Goal: Use online tool/utility: Utilize a website feature to perform a specific function

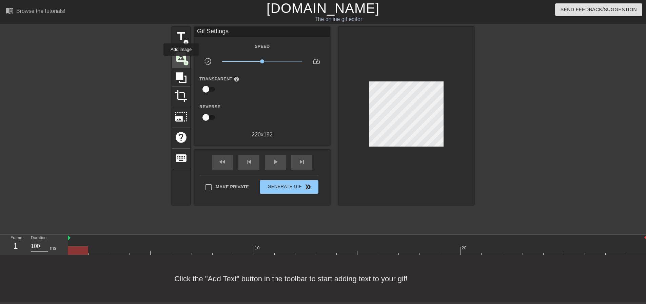
click at [181, 60] on span "image" at bounding box center [181, 57] width 13 height 13
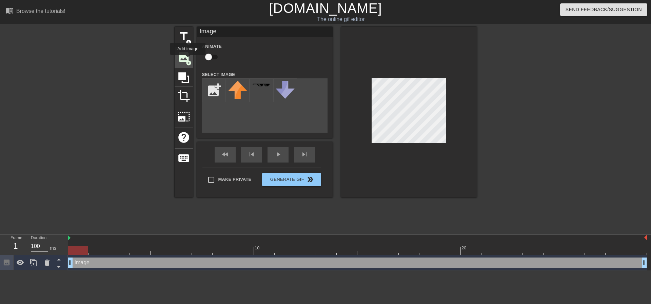
click at [188, 60] on span "add_circle" at bounding box center [189, 63] width 6 height 6
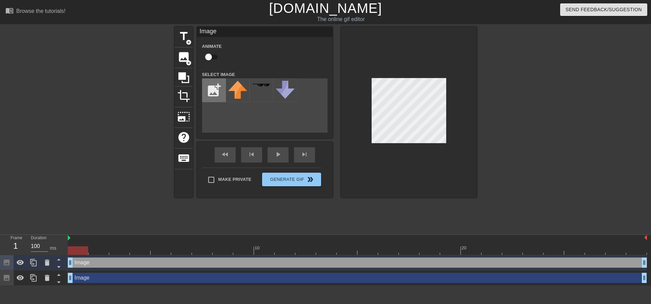
click at [215, 94] on input "file" at bounding box center [213, 90] width 23 height 23
type input "C:\fakepath\CURMSCKM-removebg-preview.jpg"
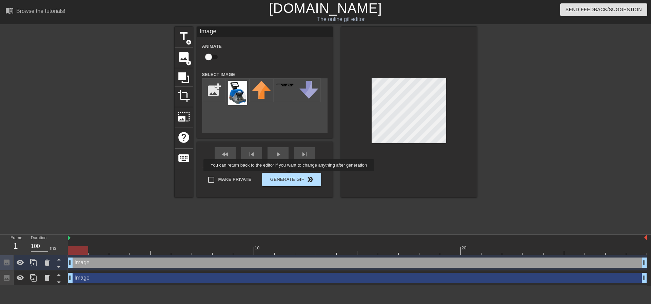
click at [290, 176] on div "title add_circle image add_circle crop photo_size_select_large help keyboard Im…" at bounding box center [326, 112] width 302 height 171
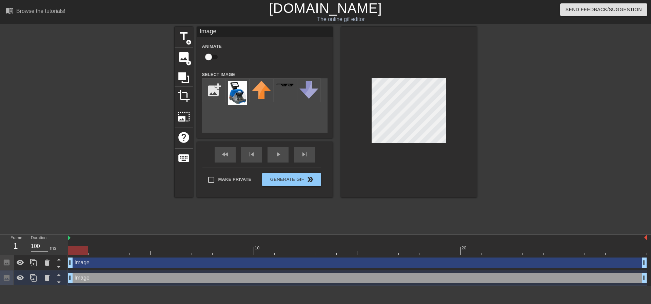
click at [445, 206] on div "title add_circle image add_circle crop photo_size_select_large help keyboard Im…" at bounding box center [326, 128] width 302 height 203
click at [242, 94] on img at bounding box center [237, 93] width 19 height 24
click at [240, 89] on img at bounding box center [237, 93] width 19 height 24
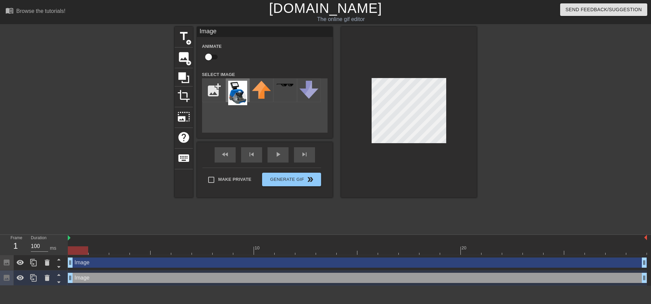
click at [239, 98] on img at bounding box center [237, 93] width 19 height 24
click at [238, 90] on img at bounding box center [237, 93] width 19 height 24
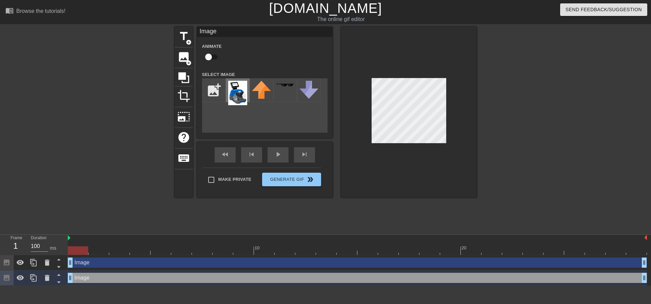
click at [241, 94] on img at bounding box center [237, 93] width 19 height 24
click at [213, 92] on input "file" at bounding box center [213, 90] width 23 height 23
click at [240, 98] on img at bounding box center [237, 93] width 19 height 24
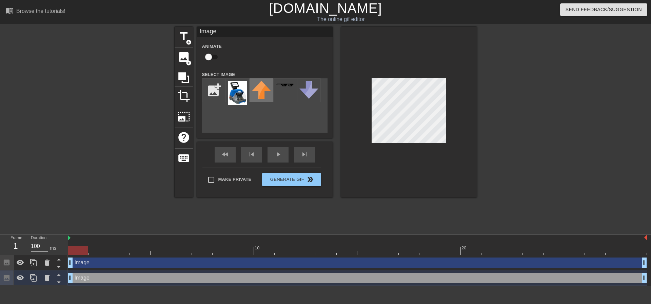
click at [259, 91] on img at bounding box center [261, 90] width 19 height 18
click at [235, 83] on img at bounding box center [237, 93] width 19 height 24
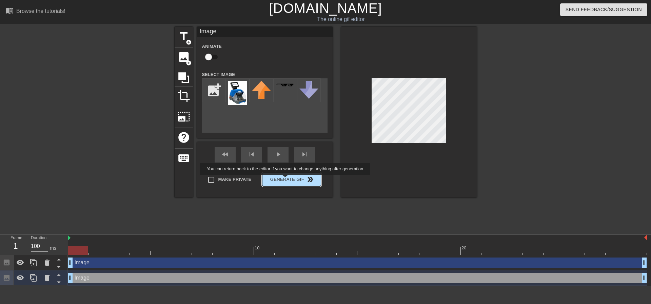
click at [286, 180] on button "Generate Gif double_arrow" at bounding box center [291, 180] width 59 height 14
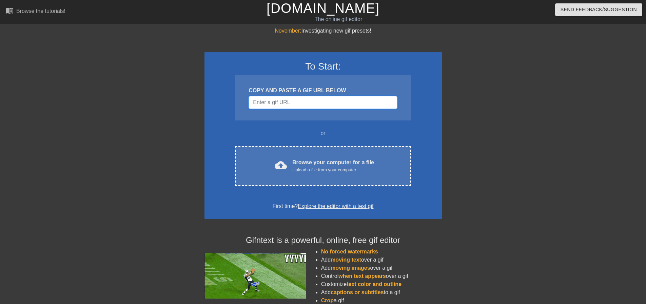
drag, startPoint x: 289, startPoint y: 101, endPoint x: 268, endPoint y: 102, distance: 21.1
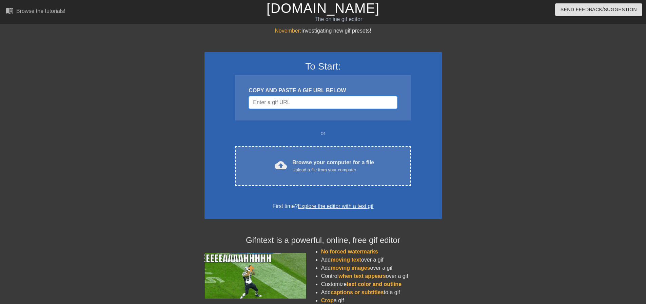
click at [268, 102] on input "Username" at bounding box center [323, 102] width 149 height 13
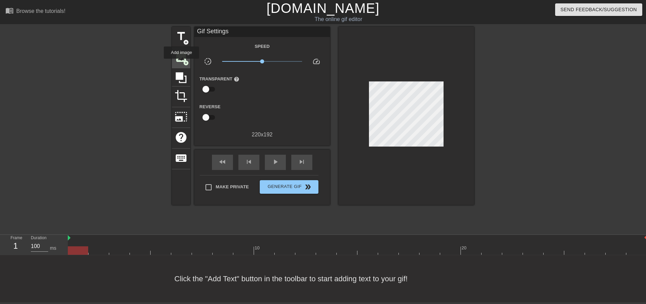
click at [181, 63] on div "image add_circle" at bounding box center [181, 57] width 18 height 21
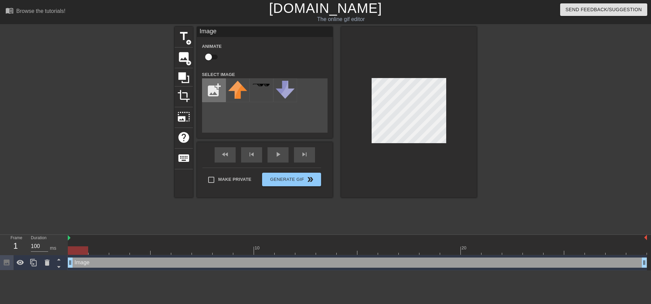
click at [216, 92] on input "file" at bounding box center [213, 90] width 23 height 23
type input "C:\fakepath\CURMSCKM-removebg-preview (2).png"
click at [229, 90] on img at bounding box center [237, 93] width 19 height 24
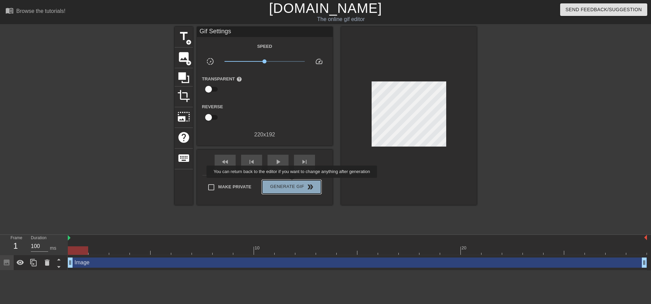
click at [293, 183] on span "Generate Gif double_arrow" at bounding box center [291, 187] width 53 height 8
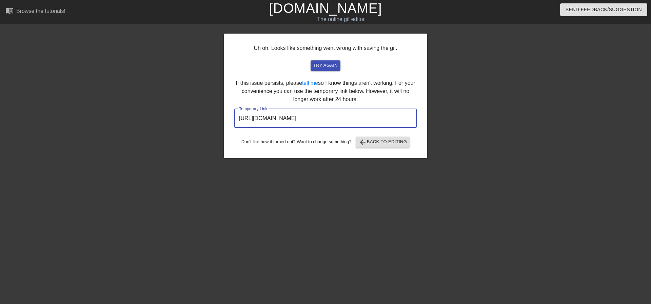
drag, startPoint x: 386, startPoint y: 122, endPoint x: 208, endPoint y: 120, distance: 178.4
click at [208, 120] on div "Uh oh. Looks like something went wrong with saving the gif. try again If this i…" at bounding box center [325, 128] width 651 height 203
click at [326, 57] on div "Uh oh. Looks like something went wrong with saving the gif. try again If this i…" at bounding box center [325, 96] width 203 height 124
click at [329, 61] on button "try again" at bounding box center [326, 65] width 30 height 11
